Goal: Transaction & Acquisition: Purchase product/service

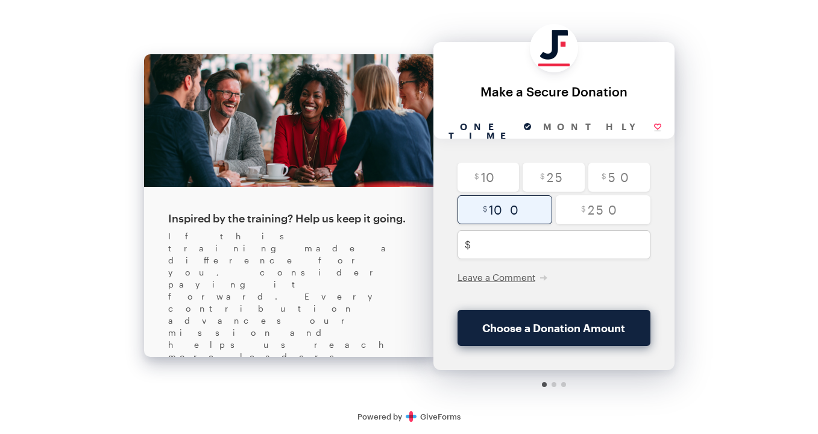
click at [493, 205] on input "radio" at bounding box center [505, 209] width 95 height 29
radio input "true"
type input "100"
checkbox input "true"
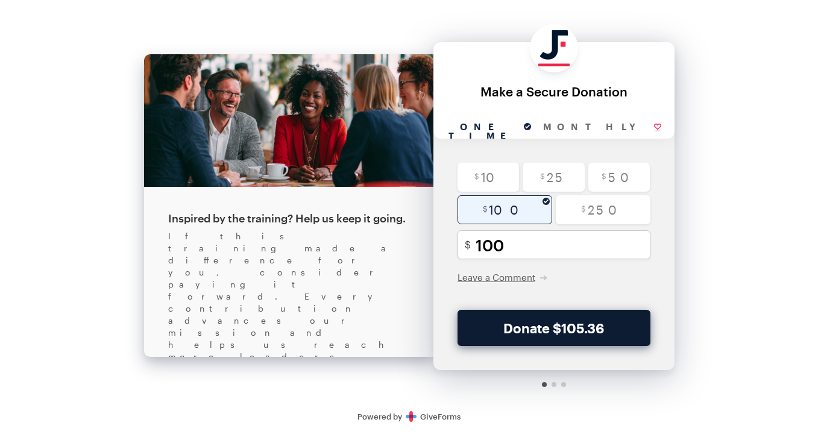
click at [528, 327] on button "Donate $105.36" at bounding box center [554, 328] width 193 height 36
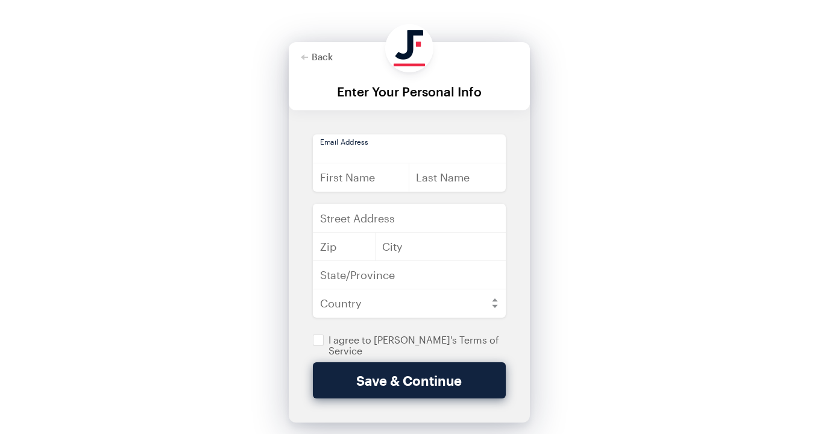
click at [385, 148] on input "email" at bounding box center [409, 148] width 193 height 29
type input "[PERSON_NAME][EMAIL_ADDRESS][DOMAIN_NAME]"
type input "[PERSON_NAME]"
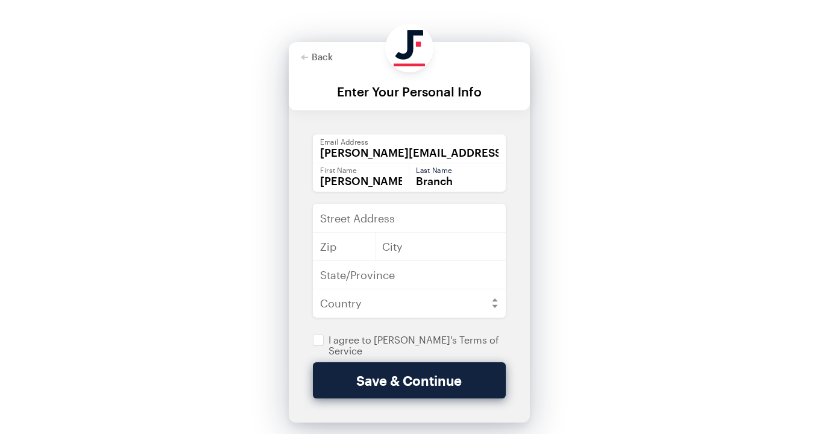
type input "Branch"
type input "4444`"
type input "70122"
type input "[GEOGRAPHIC_DATA]"
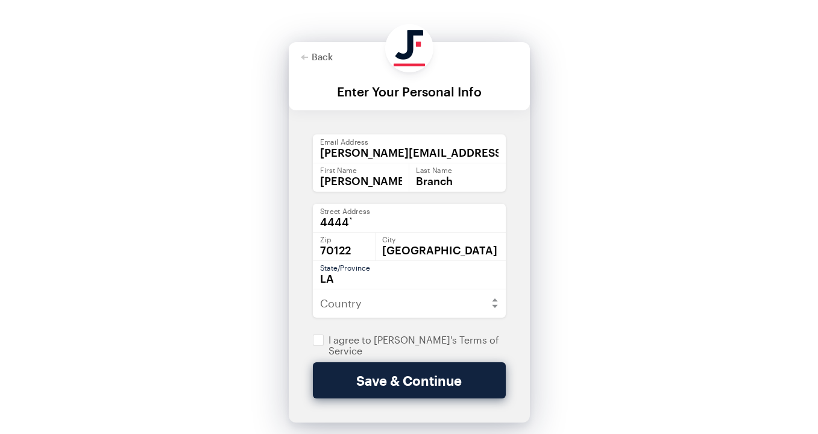
type input "LA"
click at [417, 301] on select "[GEOGRAPHIC_DATA] [GEOGRAPHIC_DATA] [GEOGRAPHIC_DATA] [GEOGRAPHIC_DATA] [US_STA…" at bounding box center [409, 303] width 193 height 29
select select "US"
click at [316, 340] on input "checkbox" at bounding box center [409, 346] width 193 height 22
checkbox input "true"
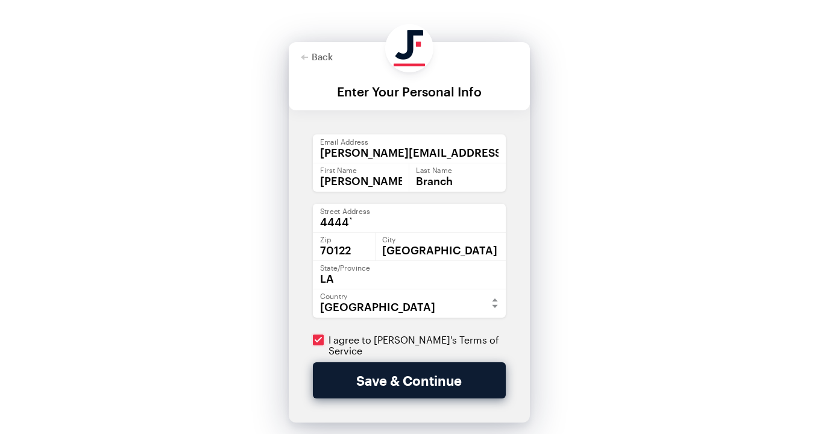
click at [350, 385] on button "Save & Continue" at bounding box center [409, 380] width 193 height 36
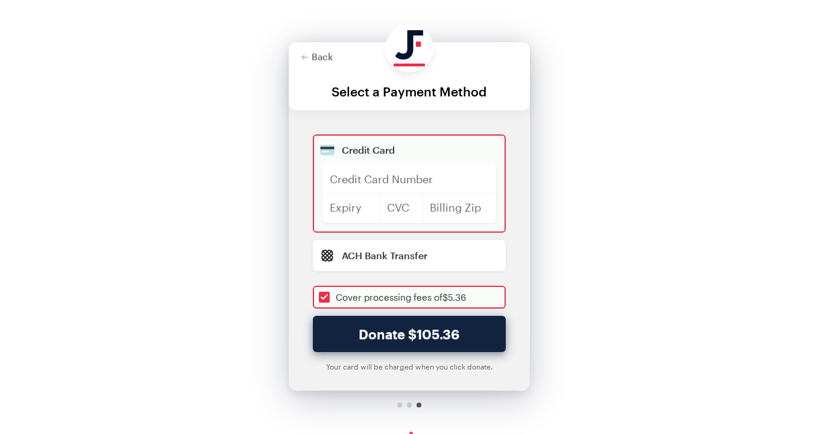
click at [325, 300] on input "checkbox" at bounding box center [409, 297] width 193 height 23
checkbox input "false"
